Goal: Task Accomplishment & Management: Manage account settings

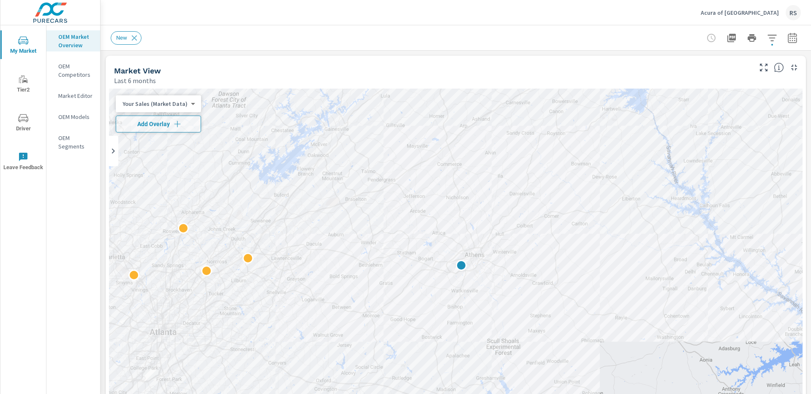
scroll to position [0, 0]
click at [71, 38] on p "OEM Market Overview" at bounding box center [75, 41] width 35 height 17
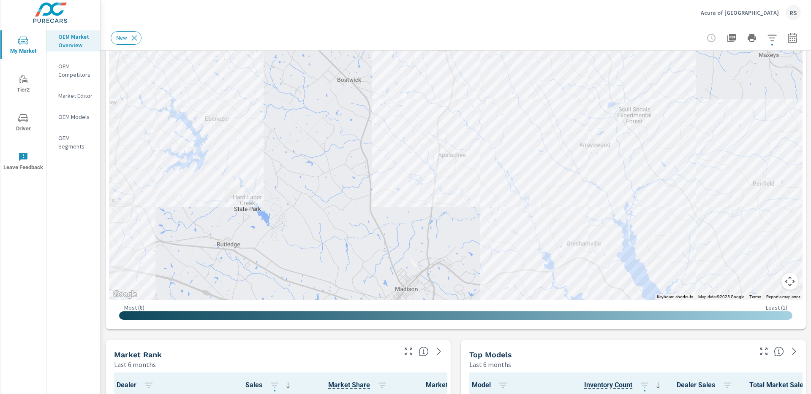
scroll to position [131, 0]
click at [763, 12] on p "Acura of [GEOGRAPHIC_DATA]" at bounding box center [740, 13] width 78 height 8
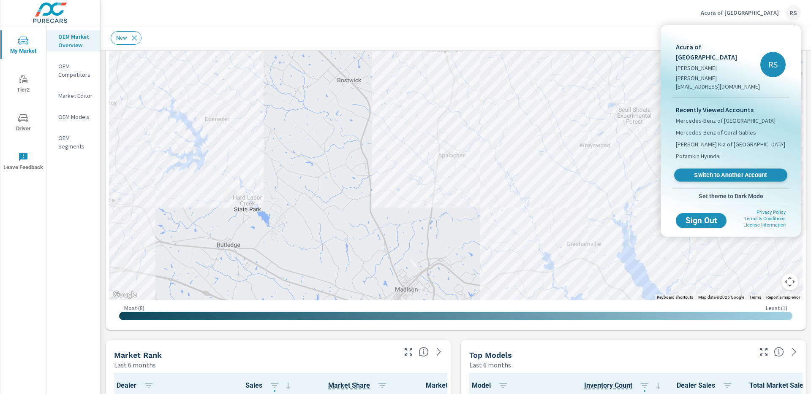
click at [730, 171] on span "Switch to Another Account" at bounding box center [730, 175] width 103 height 8
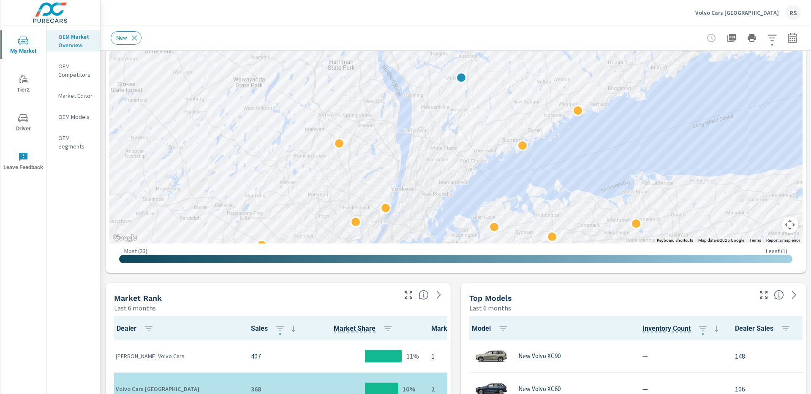
scroll to position [190, 0]
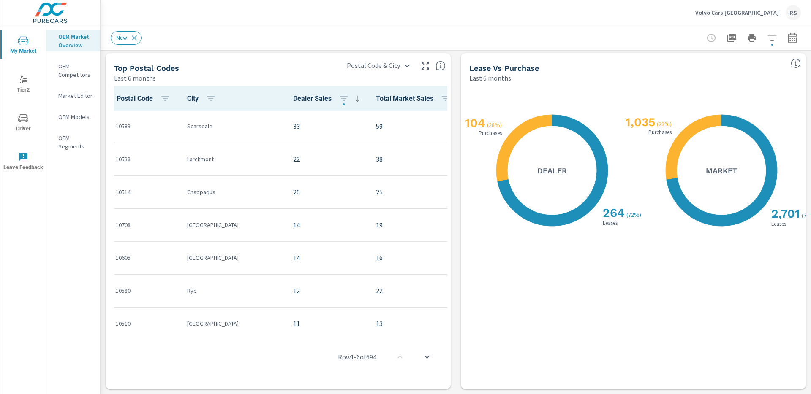
scroll to position [760, 0]
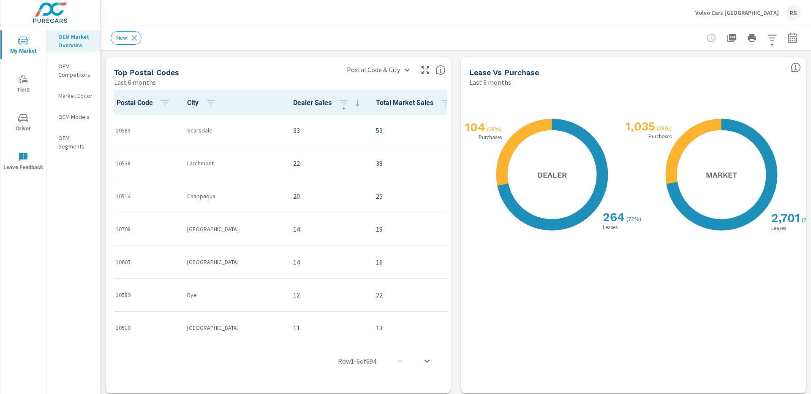
click at [755, 200] on icon "X X" at bounding box center [721, 174] width 111 height 111
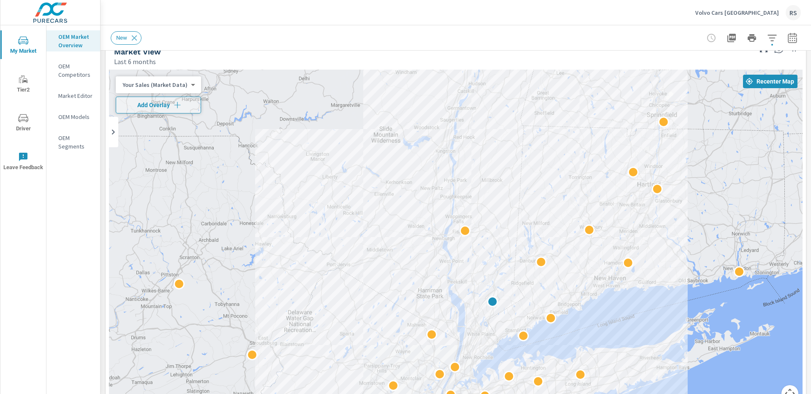
scroll to position [0, 0]
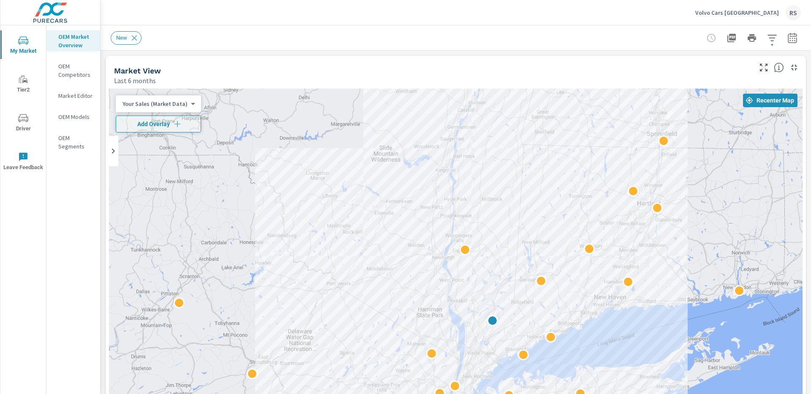
click at [756, 12] on p "Volvo Cars White Plains" at bounding box center [737, 13] width 84 height 8
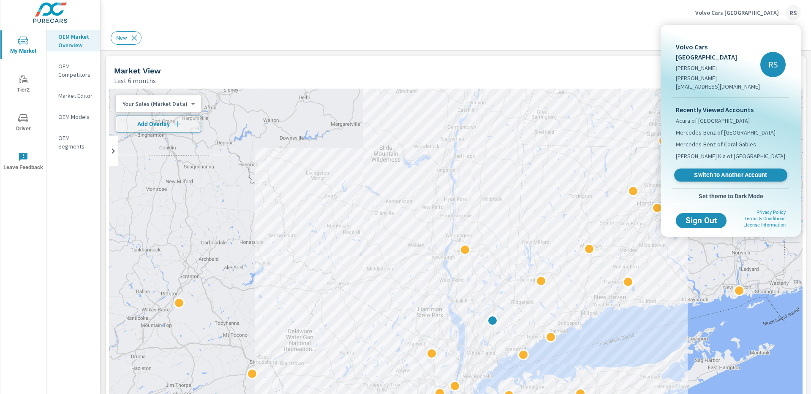
click at [742, 171] on span "Switch to Another Account" at bounding box center [730, 175] width 103 height 8
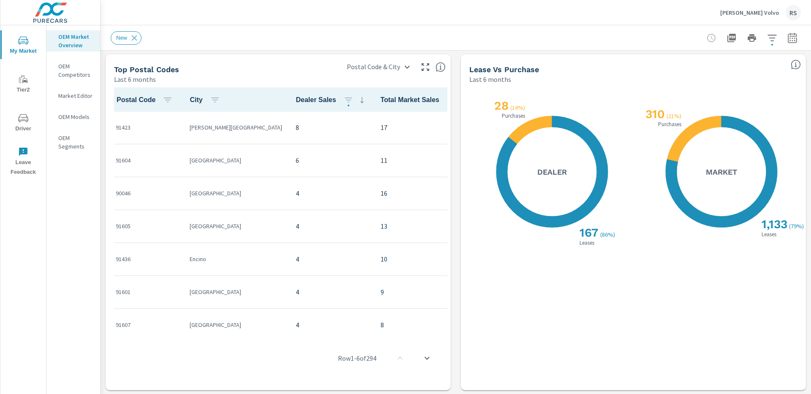
scroll to position [764, 0]
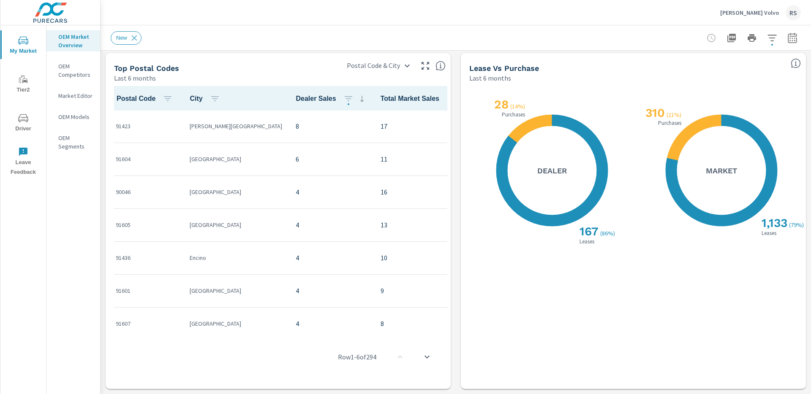
click at [769, 13] on p "[PERSON_NAME] Volvo" at bounding box center [749, 13] width 59 height 8
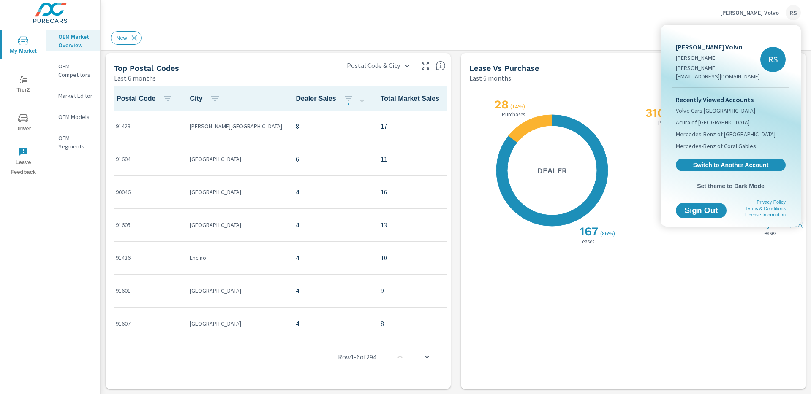
click at [715, 161] on span "Switch to Another Account" at bounding box center [730, 165] width 101 height 8
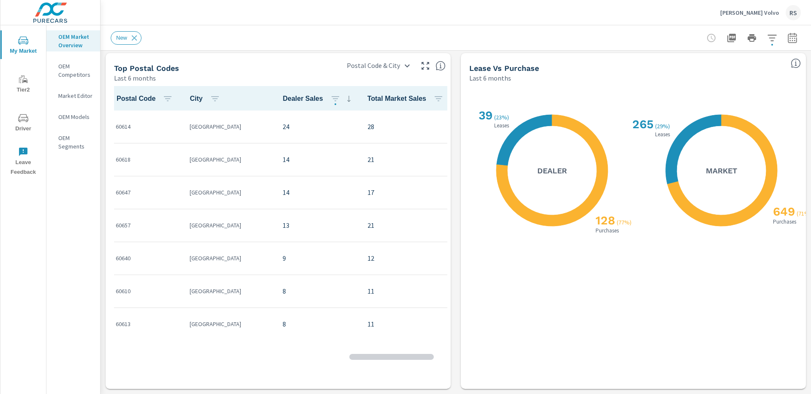
scroll to position [0, 0]
click at [739, 11] on p "[PERSON_NAME] Volvo" at bounding box center [749, 13] width 59 height 8
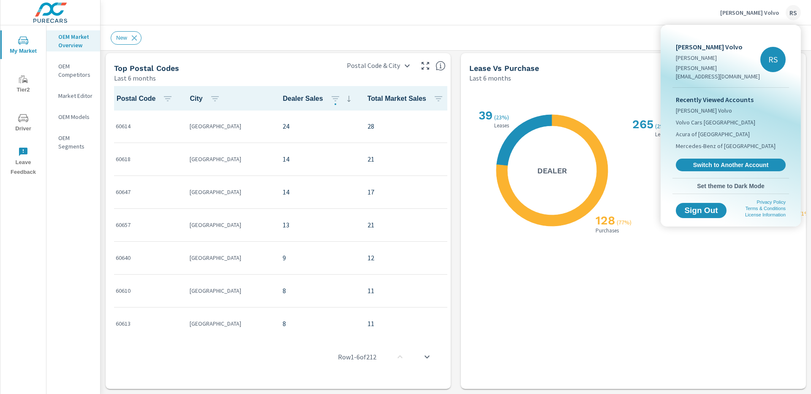
click at [723, 161] on span "Switch to Another Account" at bounding box center [730, 165] width 101 height 8
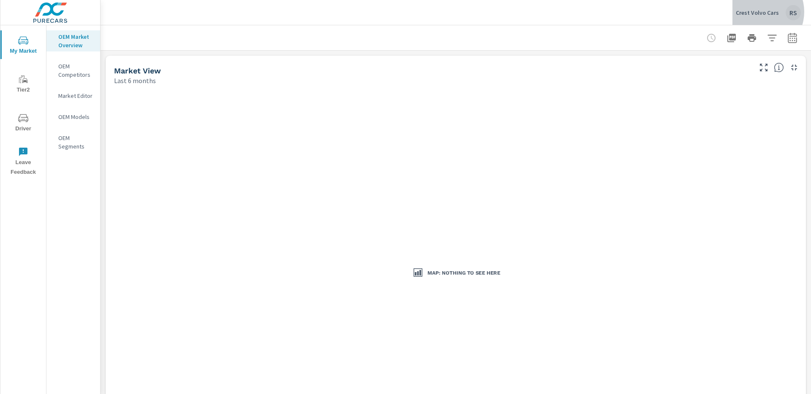
click at [761, 12] on p "Crest Volvo Cars" at bounding box center [757, 13] width 43 height 8
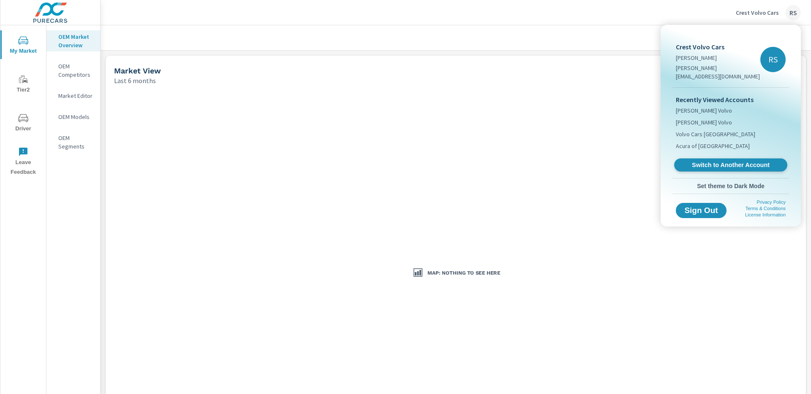
click at [719, 161] on span "Switch to Another Account" at bounding box center [730, 165] width 103 height 8
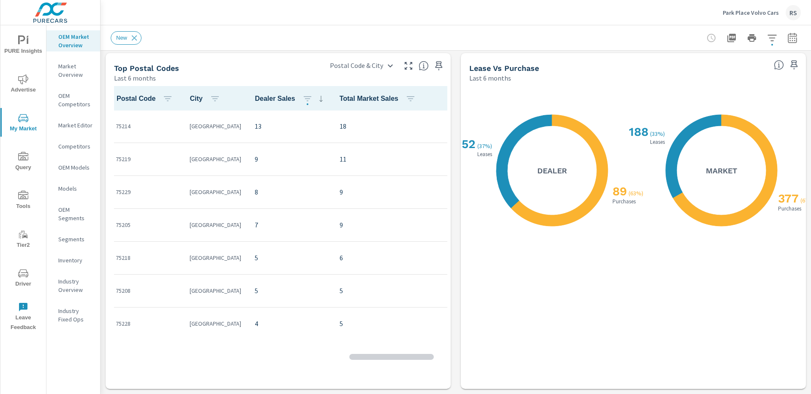
scroll to position [0, 0]
click at [754, 14] on p "Park Place Volvo Cars" at bounding box center [751, 13] width 56 height 8
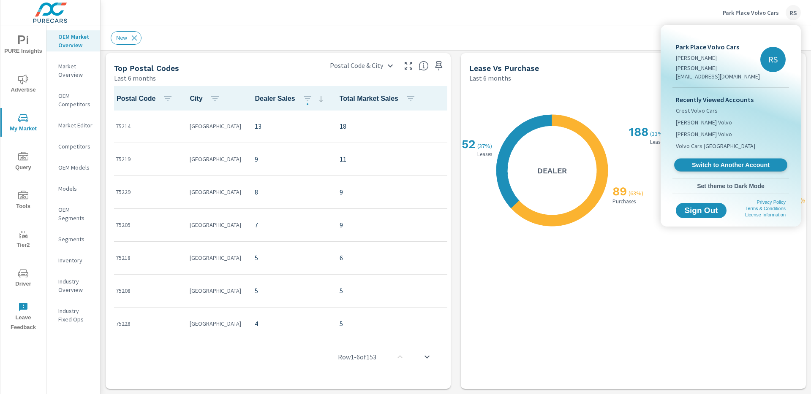
click at [739, 161] on span "Switch to Another Account" at bounding box center [730, 165] width 103 height 8
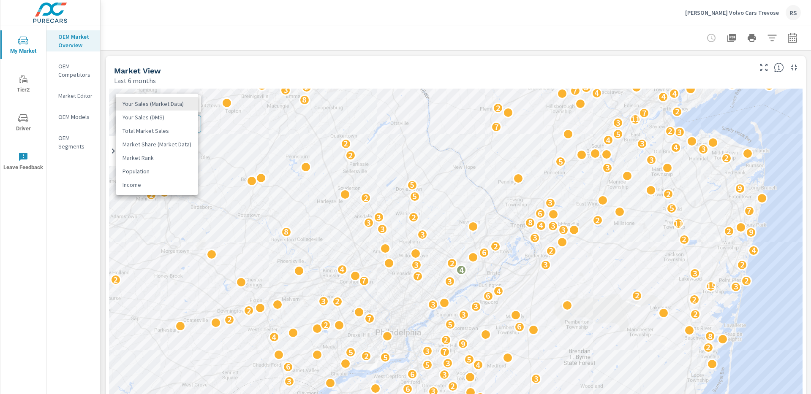
click at [187, 104] on body "My Market Tier2 Driver Leave Feedback OEM Market Overview OEM Competitors Marke…" at bounding box center [405, 197] width 811 height 394
click at [217, 66] on div at bounding box center [405, 197] width 811 height 394
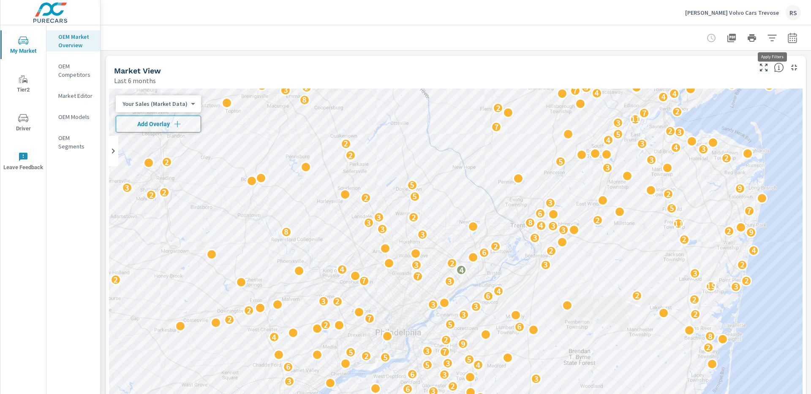
click at [771, 37] on icon "button" at bounding box center [771, 38] width 9 height 6
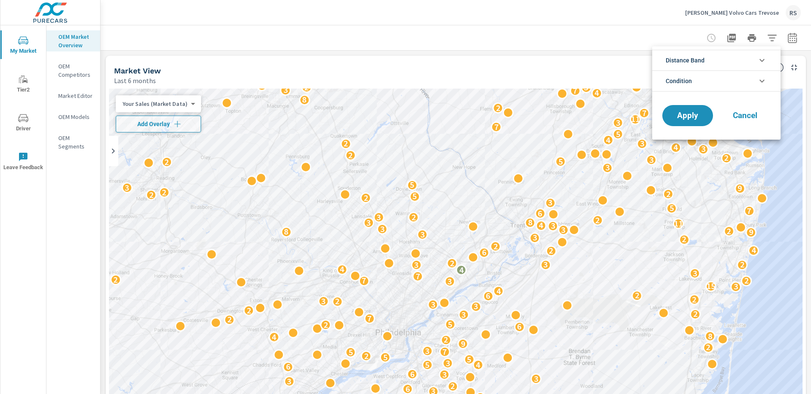
click at [710, 78] on li "Condition" at bounding box center [716, 81] width 128 height 21
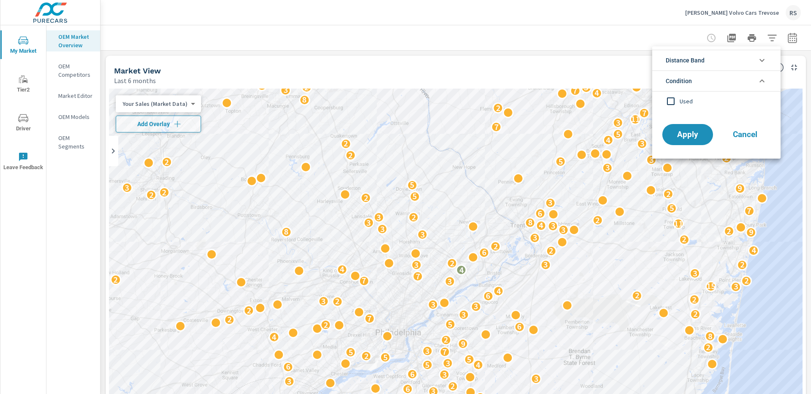
click at [706, 77] on li "Condition" at bounding box center [716, 81] width 128 height 21
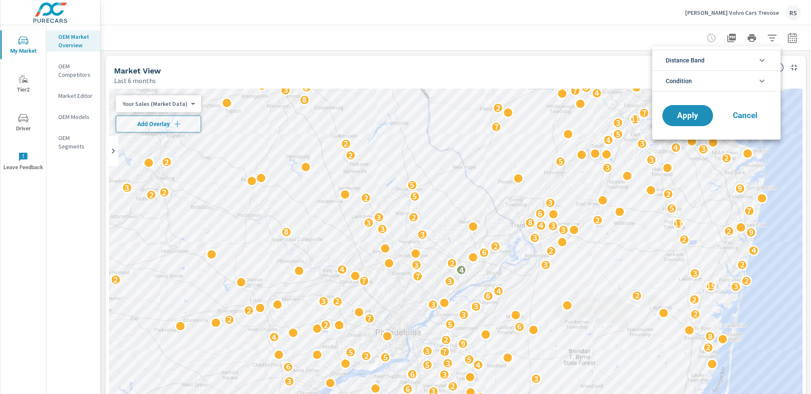
click at [708, 60] on li "Distance Band" at bounding box center [716, 60] width 128 height 21
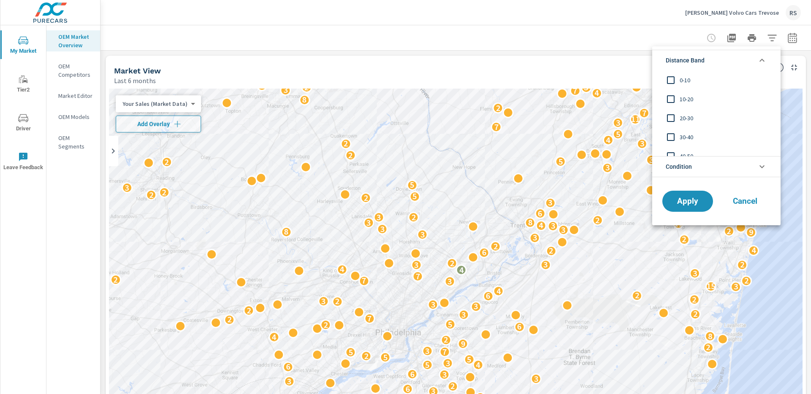
click at [708, 60] on li "Distance Band" at bounding box center [716, 60] width 128 height 21
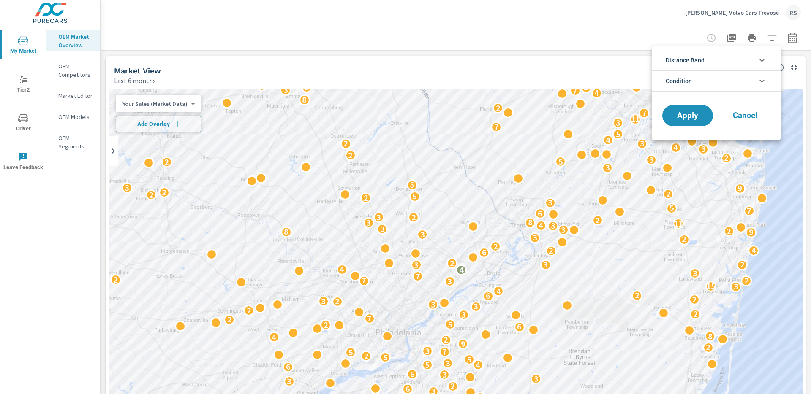
click at [644, 17] on div at bounding box center [405, 197] width 811 height 394
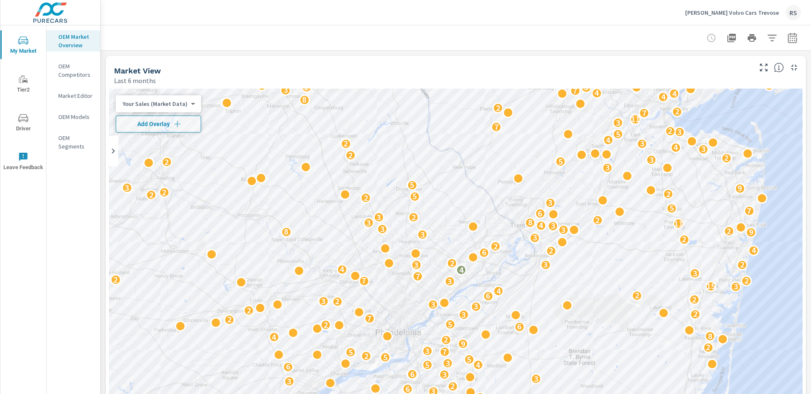
click at [757, 11] on p "Faulkner Volvo Cars Trevose" at bounding box center [732, 13] width 94 height 8
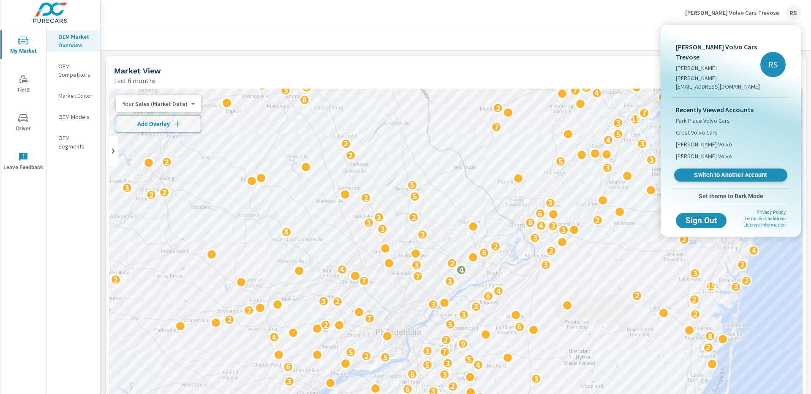
click at [732, 171] on span "Switch to Another Account" at bounding box center [730, 175] width 103 height 8
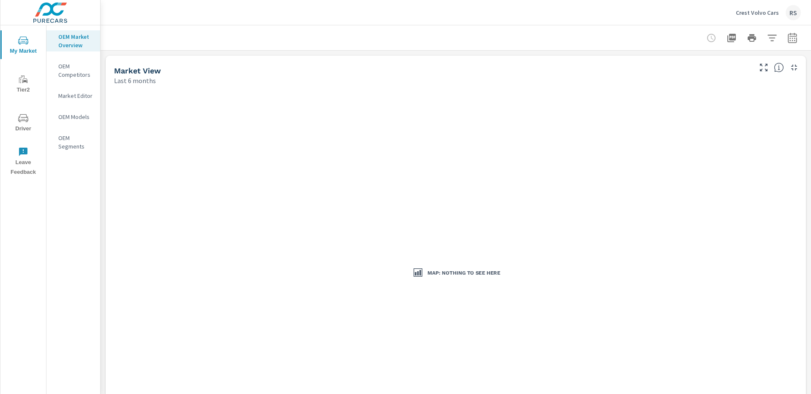
click at [759, 12] on p "Crest Volvo Cars" at bounding box center [757, 13] width 43 height 8
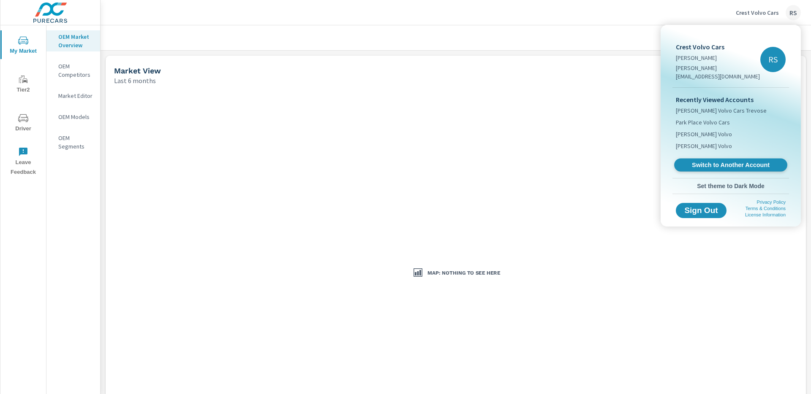
click at [738, 161] on span "Switch to Another Account" at bounding box center [730, 165] width 103 height 8
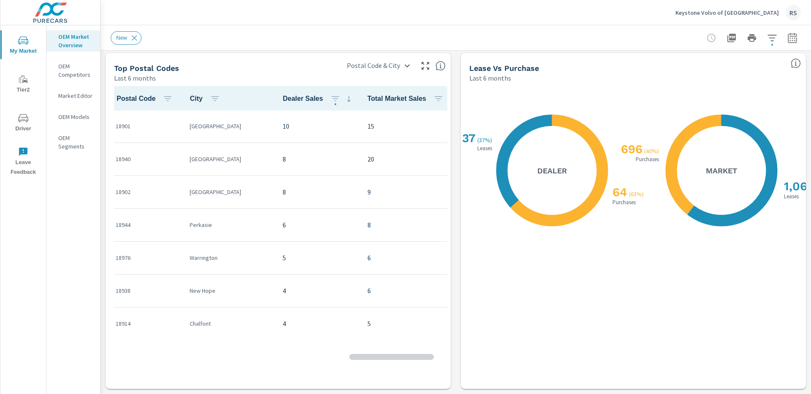
scroll to position [0, 0]
click at [725, 14] on p "Keystone Volvo of [GEOGRAPHIC_DATA]" at bounding box center [726, 13] width 103 height 8
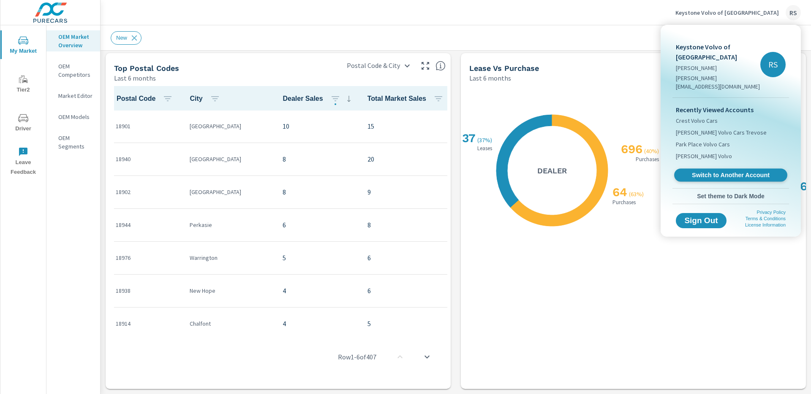
click at [732, 171] on span "Switch to Another Account" at bounding box center [730, 175] width 103 height 8
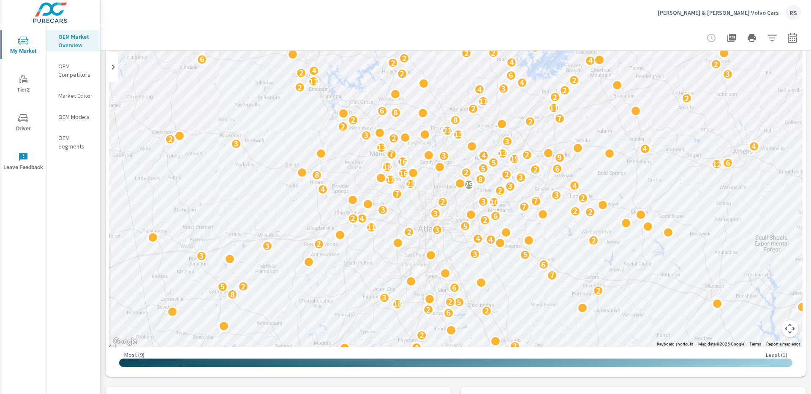
scroll to position [86, 0]
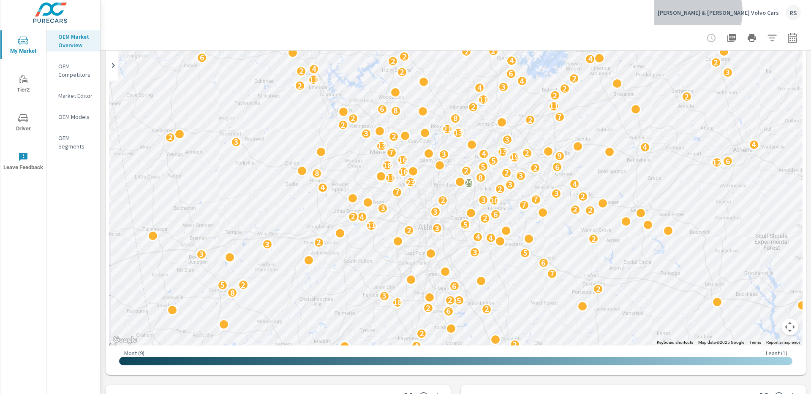
click at [750, 12] on p "[PERSON_NAME] & [PERSON_NAME] Volvo Cars" at bounding box center [718, 13] width 121 height 8
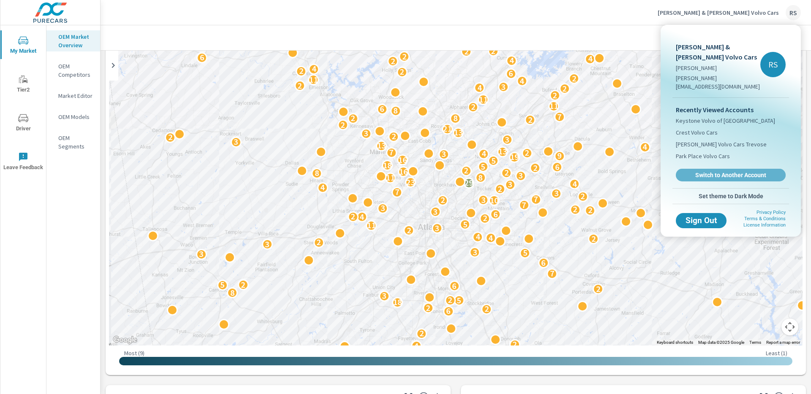
drag, startPoint x: 739, startPoint y: 154, endPoint x: 728, endPoint y: 154, distance: 10.6
click at [739, 171] on span "Switch to Another Account" at bounding box center [730, 175] width 101 height 8
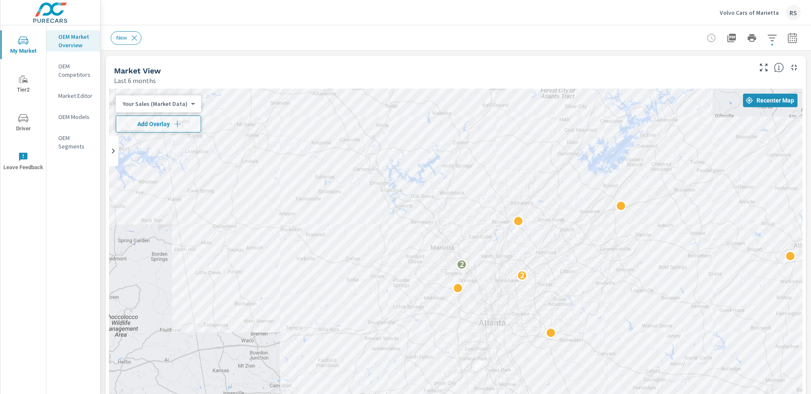
click at [743, 12] on p "Volvo Cars of Marietta" at bounding box center [749, 13] width 59 height 8
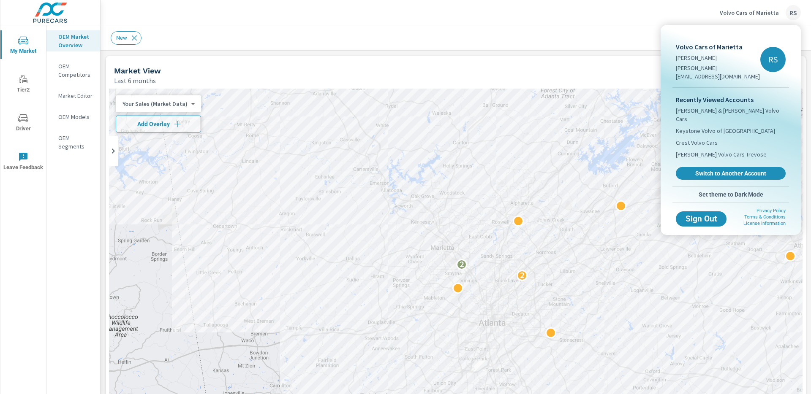
click at [728, 170] on span "Switch to Another Account" at bounding box center [730, 174] width 101 height 8
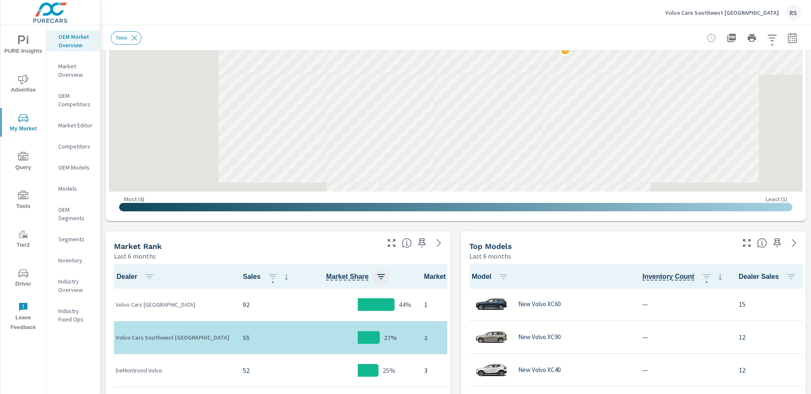
scroll to position [194, 0]
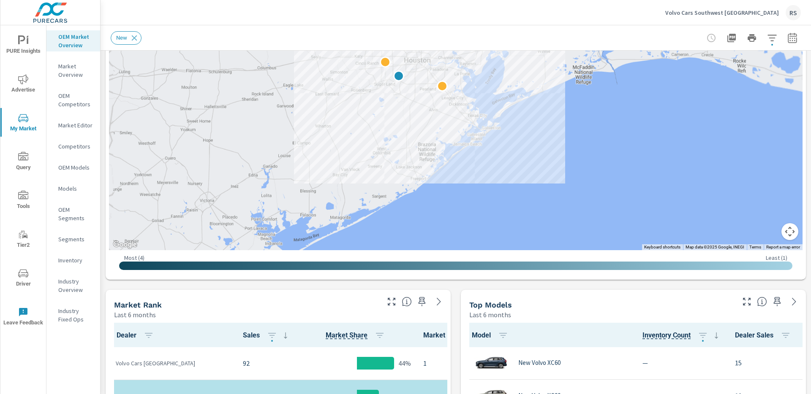
scroll to position [163, 0]
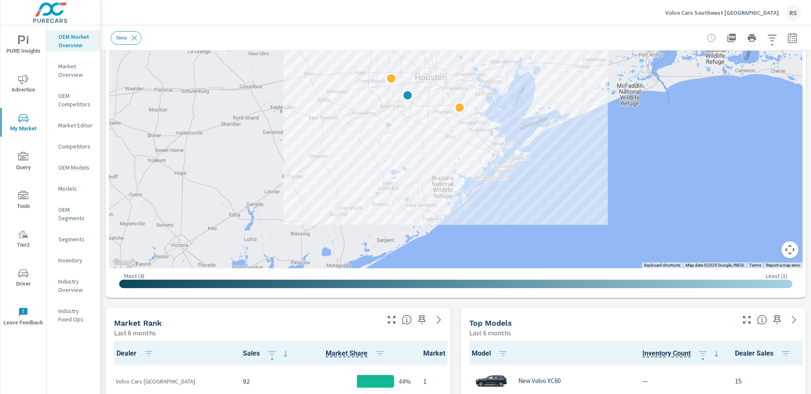
click at [746, 12] on p "Volvo Cars Southwest [GEOGRAPHIC_DATA]" at bounding box center [722, 13] width 114 height 8
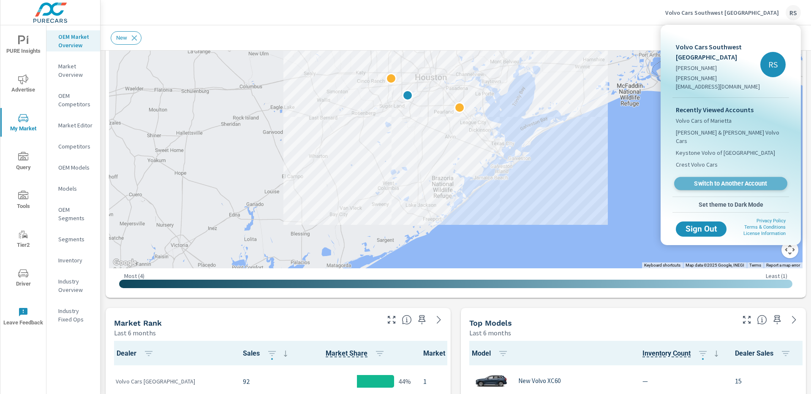
click at [725, 180] on span "Switch to Another Account" at bounding box center [730, 184] width 103 height 8
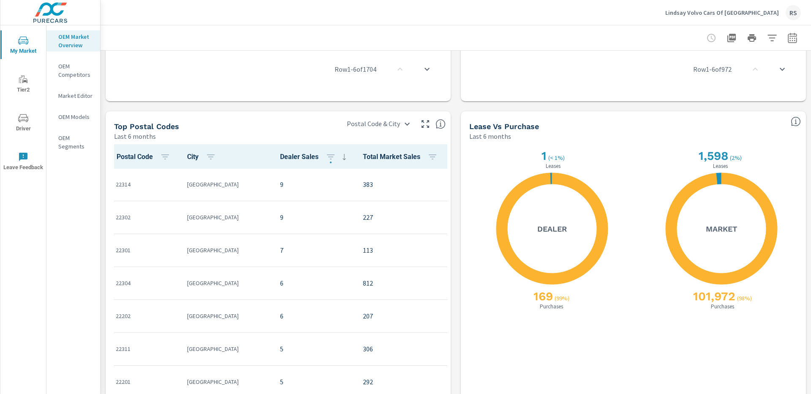
scroll to position [764, 0]
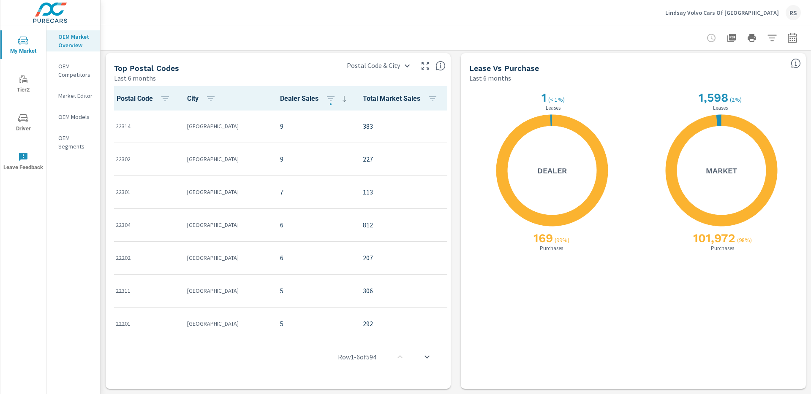
click at [747, 14] on p "Lindsay Volvo Cars Of [GEOGRAPHIC_DATA]" at bounding box center [722, 13] width 114 height 8
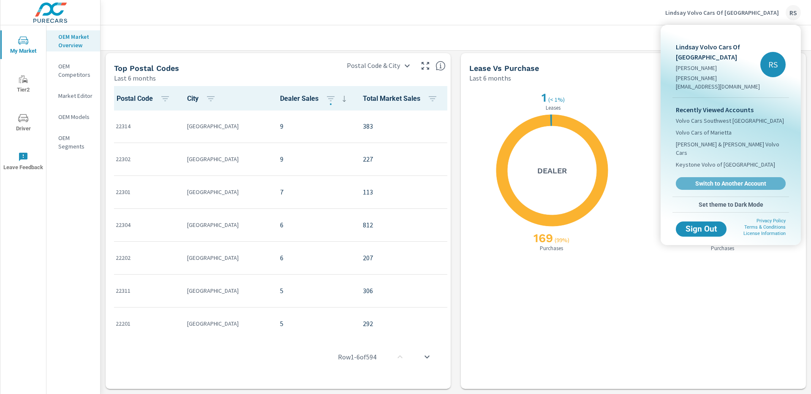
click at [746, 180] on span "Switch to Another Account" at bounding box center [730, 184] width 101 height 8
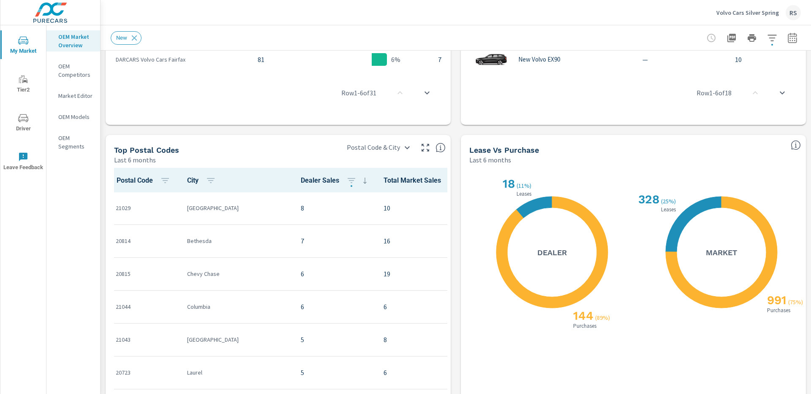
scroll to position [764, 0]
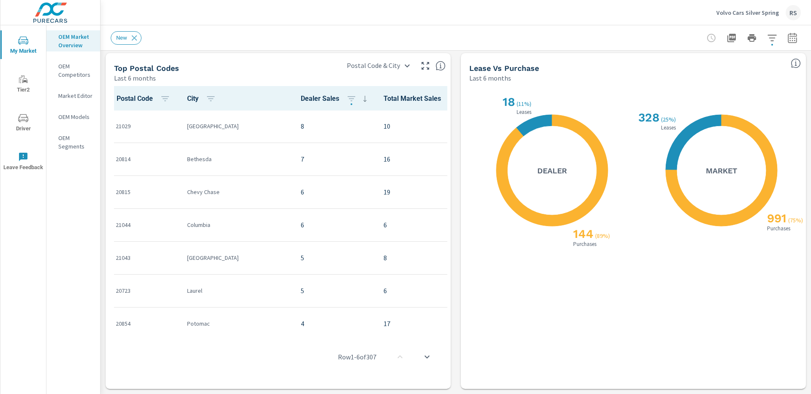
click at [753, 14] on p "Volvo Cars Silver Spring" at bounding box center [747, 13] width 63 height 8
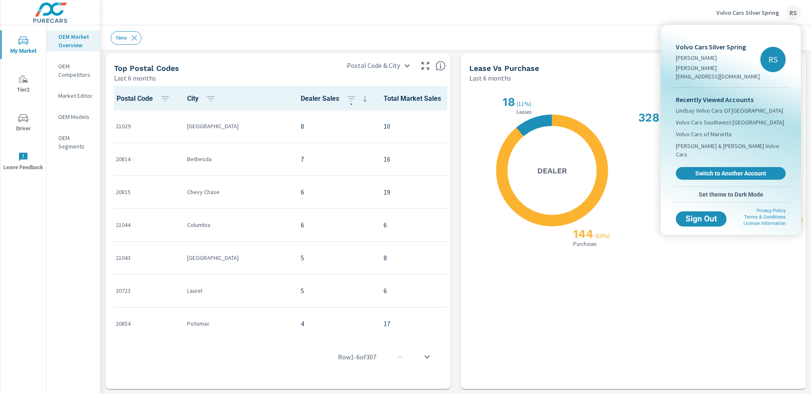
click at [737, 170] on span "Switch to Another Account" at bounding box center [730, 174] width 101 height 8
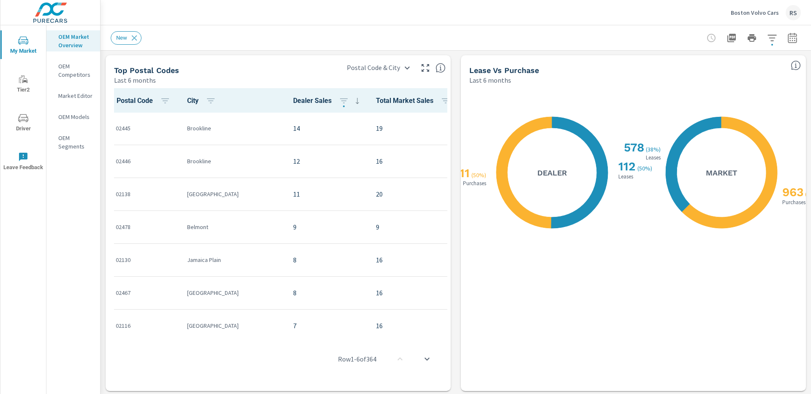
scroll to position [764, 0]
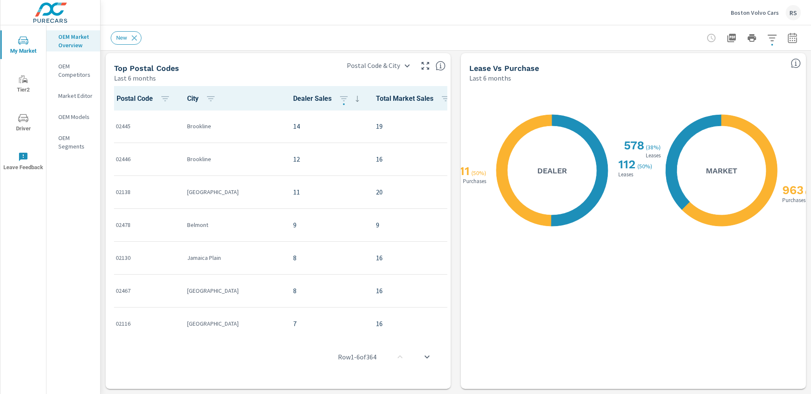
click at [743, 12] on p "Boston Volvo Cars" at bounding box center [755, 13] width 48 height 8
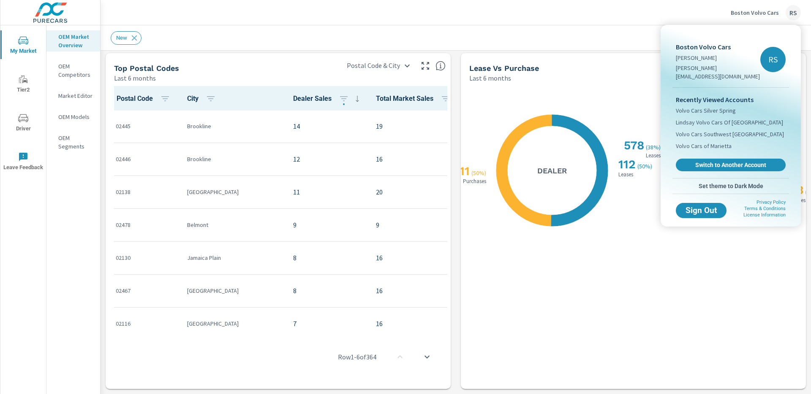
click at [741, 161] on span "Switch to Another Account" at bounding box center [730, 165] width 101 height 8
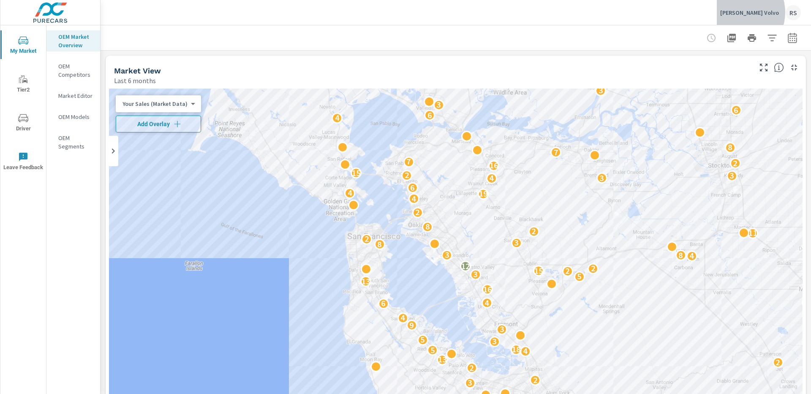
click at [757, 12] on p "McKevitt Volvo" at bounding box center [749, 13] width 59 height 8
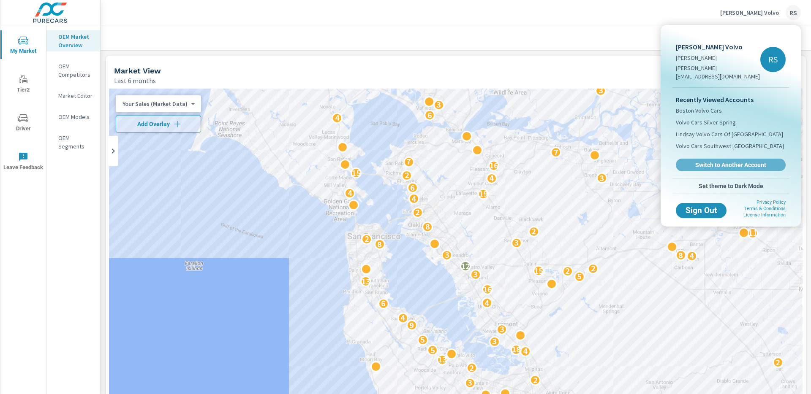
drag, startPoint x: 726, startPoint y: 156, endPoint x: 725, endPoint y: 163, distance: 6.9
click at [726, 161] on span "Switch to Another Account" at bounding box center [730, 165] width 101 height 8
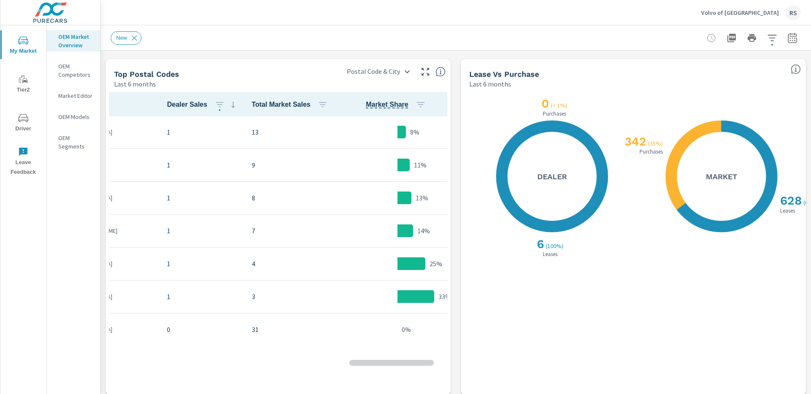
scroll to position [0, 129]
click at [744, 11] on p "Volvo of San Francisco" at bounding box center [740, 13] width 78 height 8
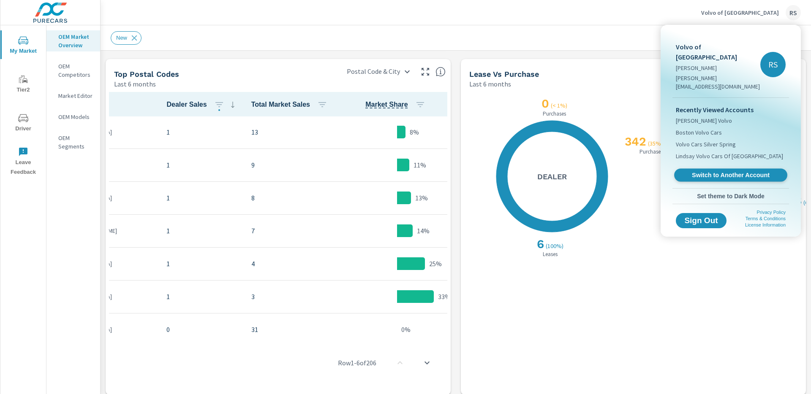
click at [727, 171] on span "Switch to Another Account" at bounding box center [730, 175] width 103 height 8
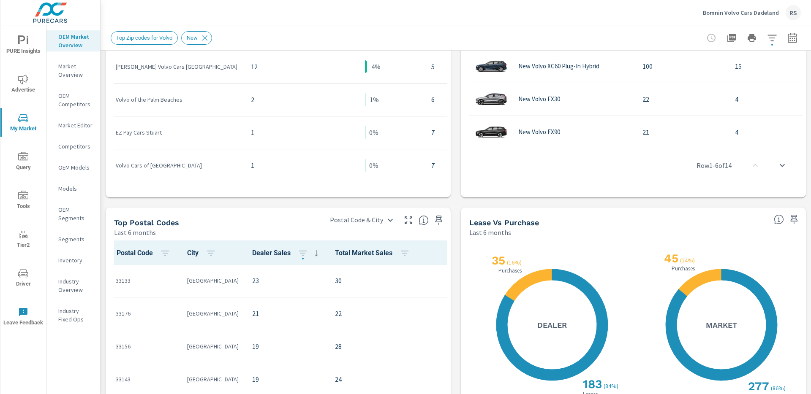
scroll to position [764, 0]
